Goal: Task Accomplishment & Management: Use online tool/utility

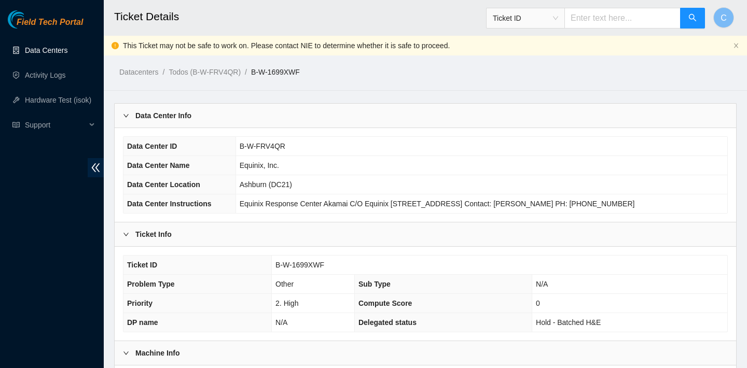
scroll to position [509, 0]
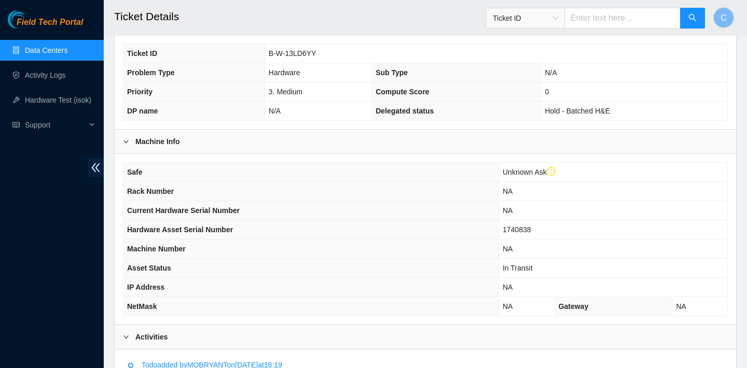
scroll to position [224, 0]
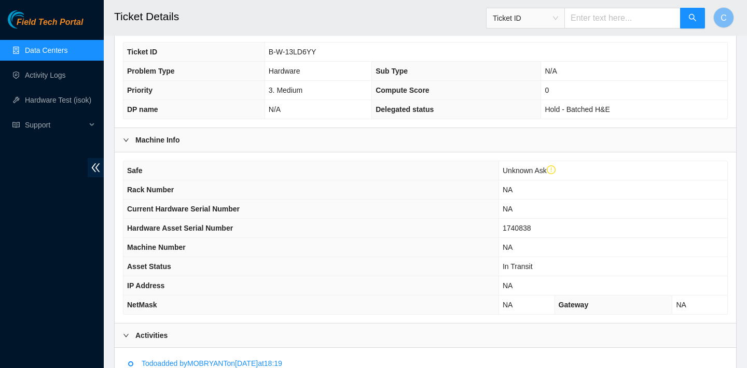
click at [41, 53] on link "Data Centers" at bounding box center [46, 50] width 43 height 8
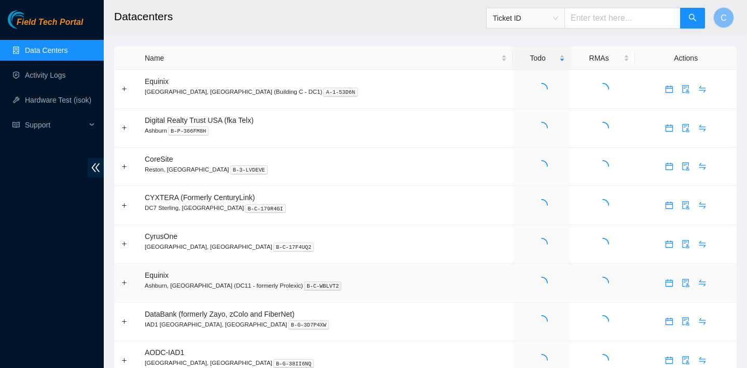
scroll to position [4, 0]
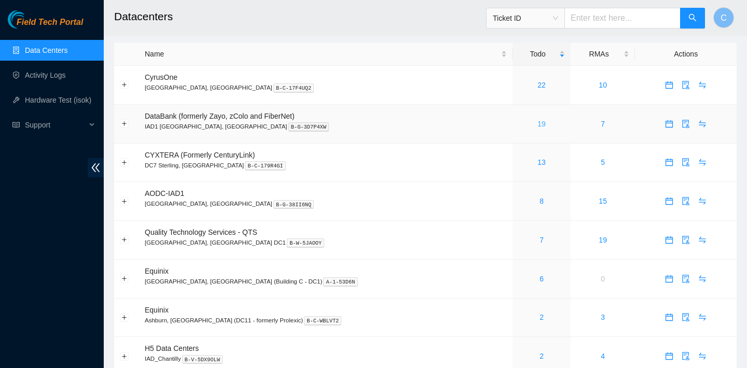
click at [537, 121] on link "19" at bounding box center [541, 124] width 8 height 8
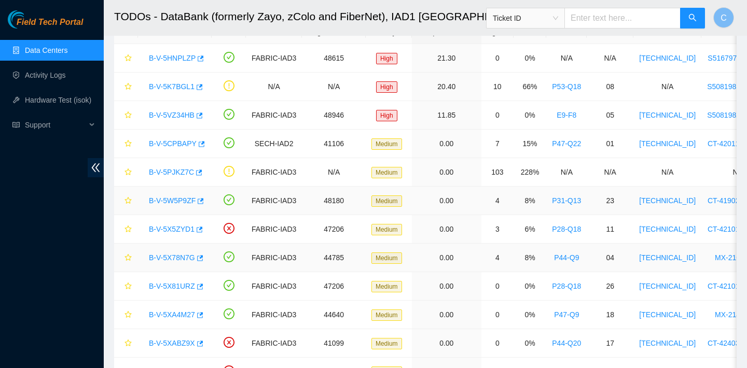
scroll to position [63, 0]
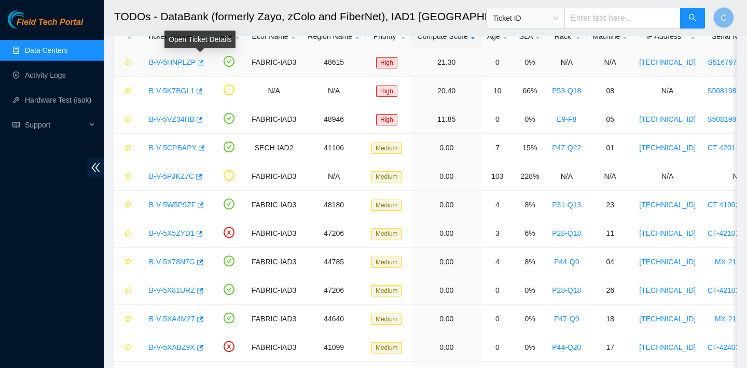
click at [203, 64] on icon "button" at bounding box center [199, 62] width 7 height 7
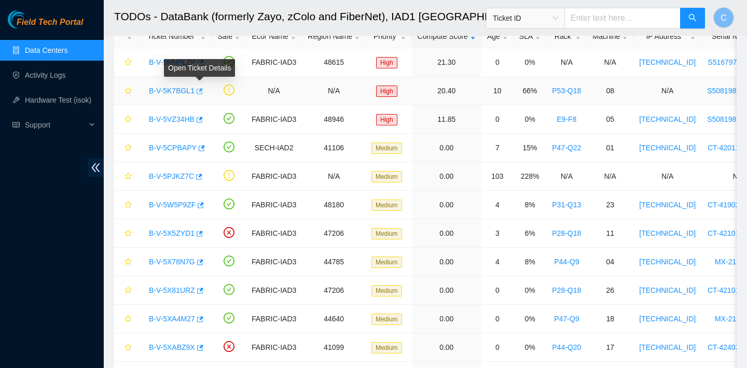
click at [200, 88] on icon "button" at bounding box center [198, 91] width 7 height 7
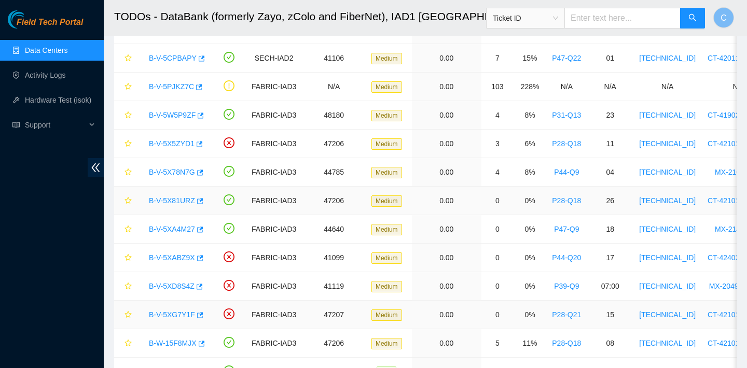
scroll to position [27, 0]
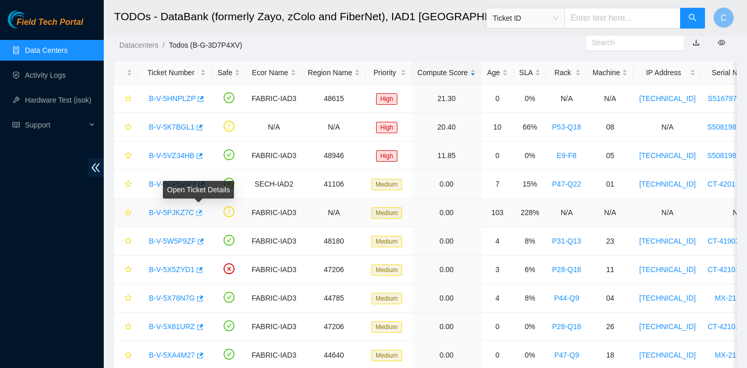
click at [202, 212] on icon "button" at bounding box center [199, 213] width 6 height 6
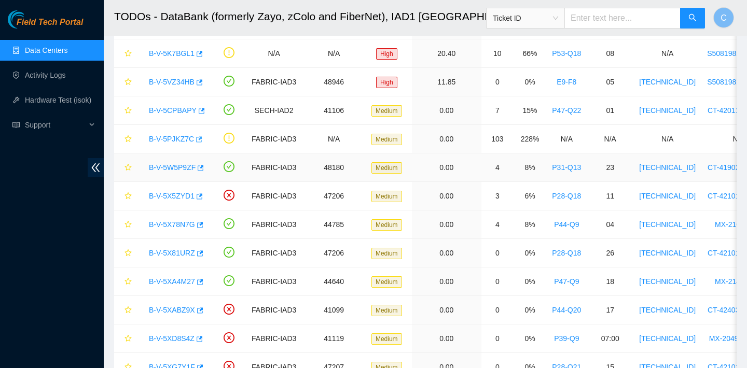
scroll to position [72, 0]
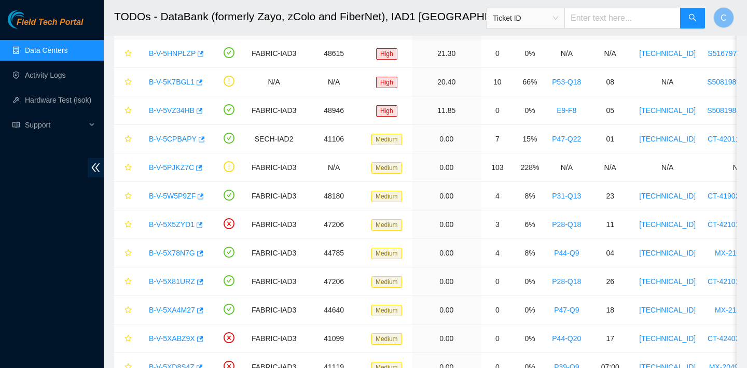
click at [67, 48] on link "Data Centers" at bounding box center [46, 50] width 43 height 8
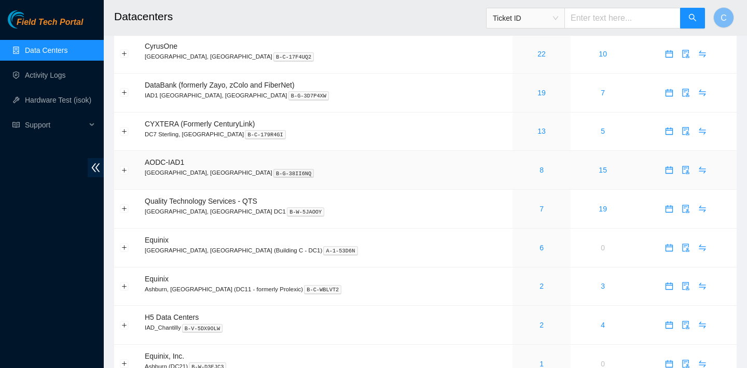
scroll to position [14, 0]
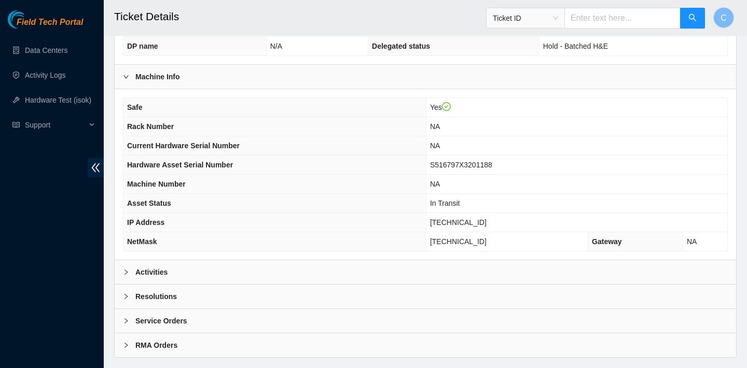
click at [254, 270] on div "Activities" at bounding box center [425, 272] width 621 height 24
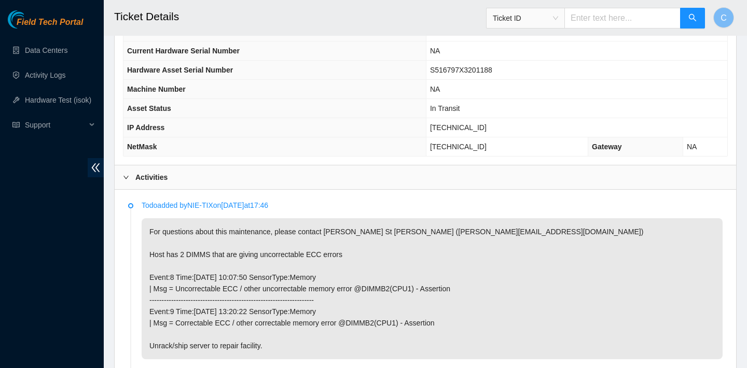
scroll to position [298, 0]
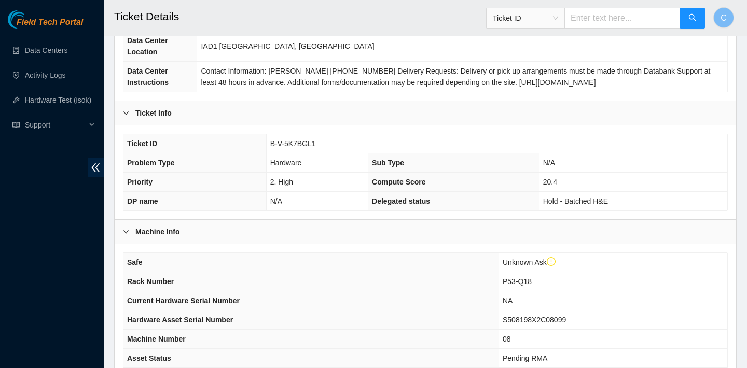
scroll to position [321, 0]
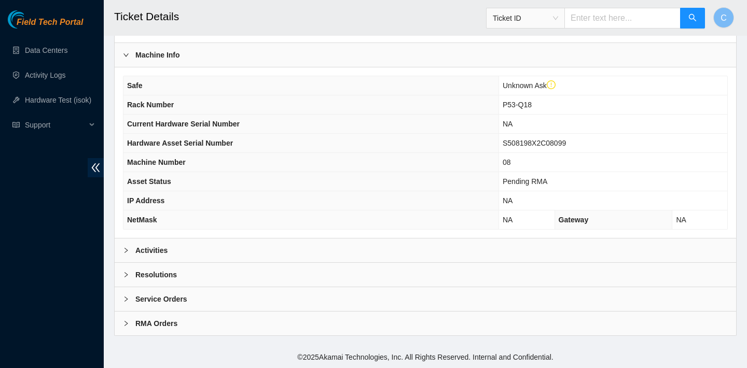
click at [319, 253] on div "Activities" at bounding box center [425, 250] width 621 height 24
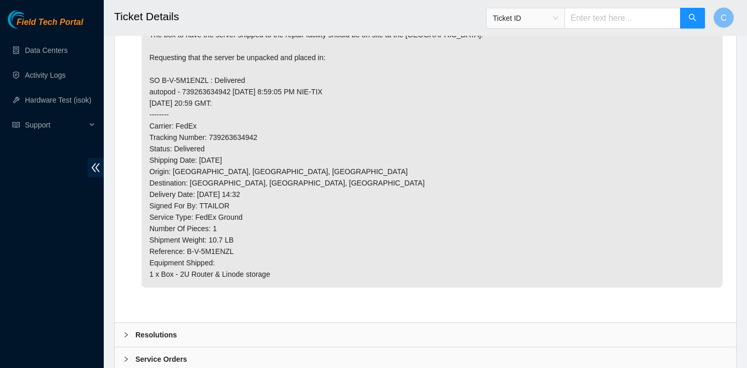
scroll to position [651, 0]
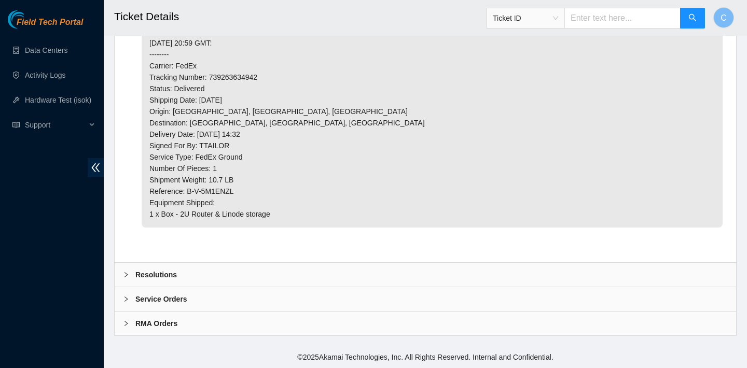
click at [315, 266] on div "Resolutions" at bounding box center [425, 275] width 621 height 24
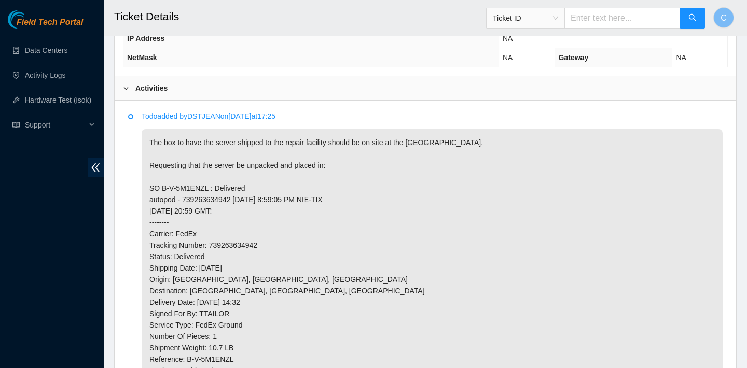
scroll to position [554, 0]
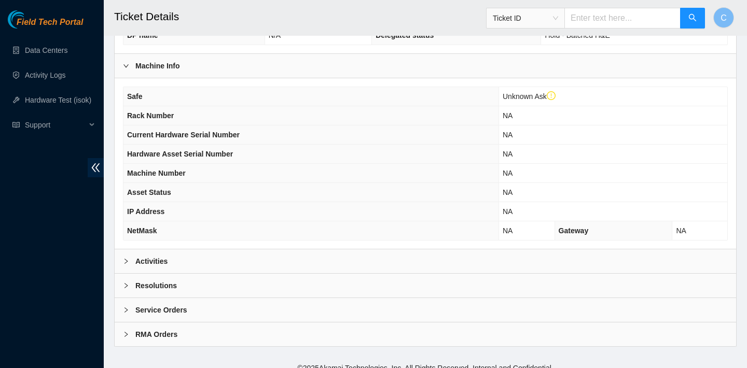
click at [234, 269] on div "Activities" at bounding box center [425, 261] width 621 height 24
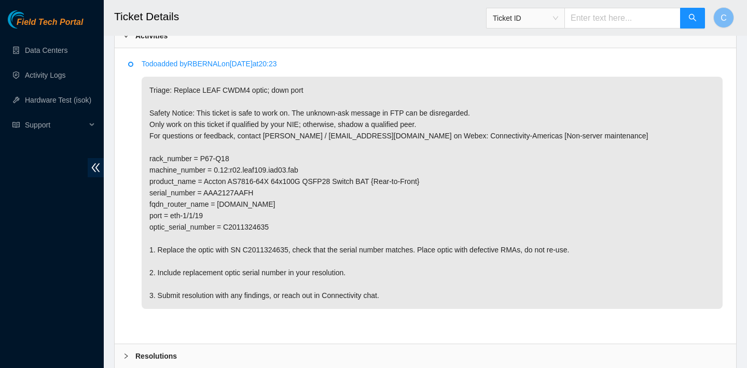
scroll to position [547, 0]
